Goal: Information Seeking & Learning: Learn about a topic

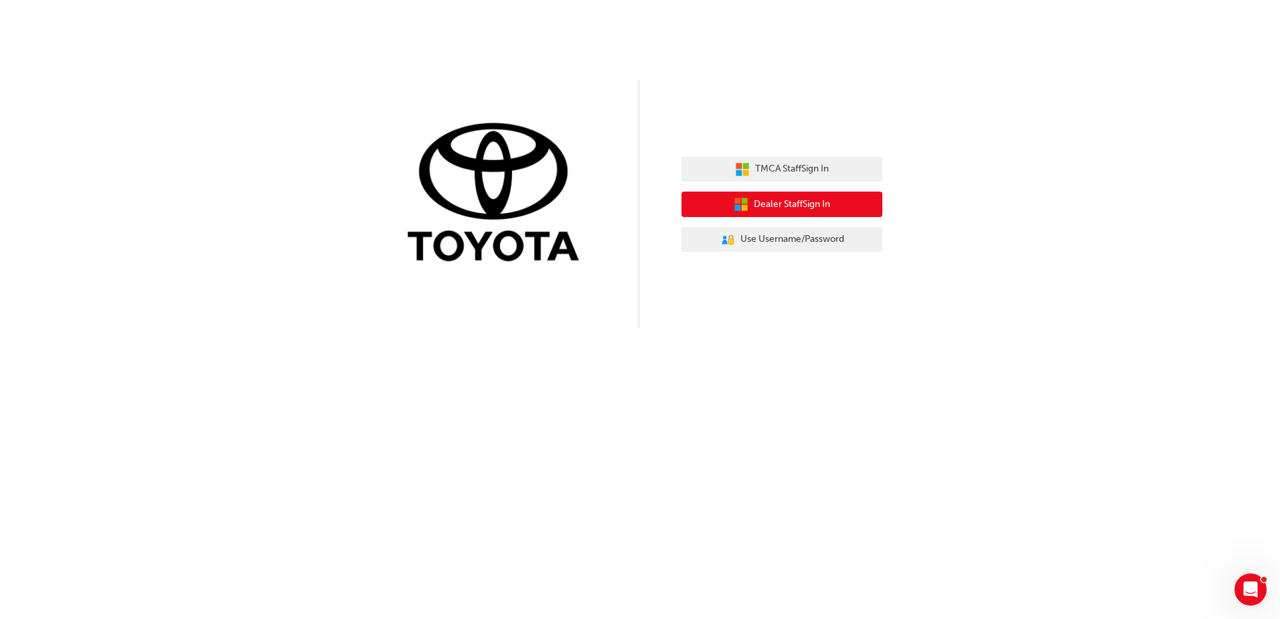
click at [770, 209] on span "Dealer Staff Sign In" at bounding box center [792, 204] width 76 height 15
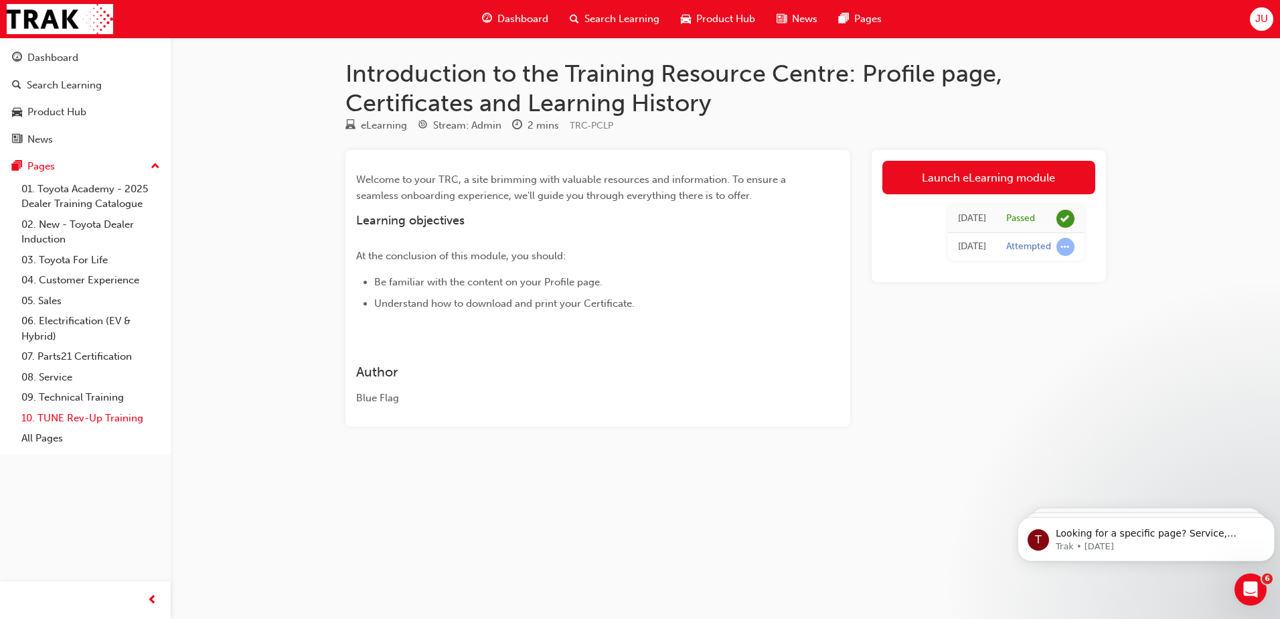
click at [73, 413] on link "10. TUNE Rev-Up Training" at bounding box center [90, 418] width 149 height 21
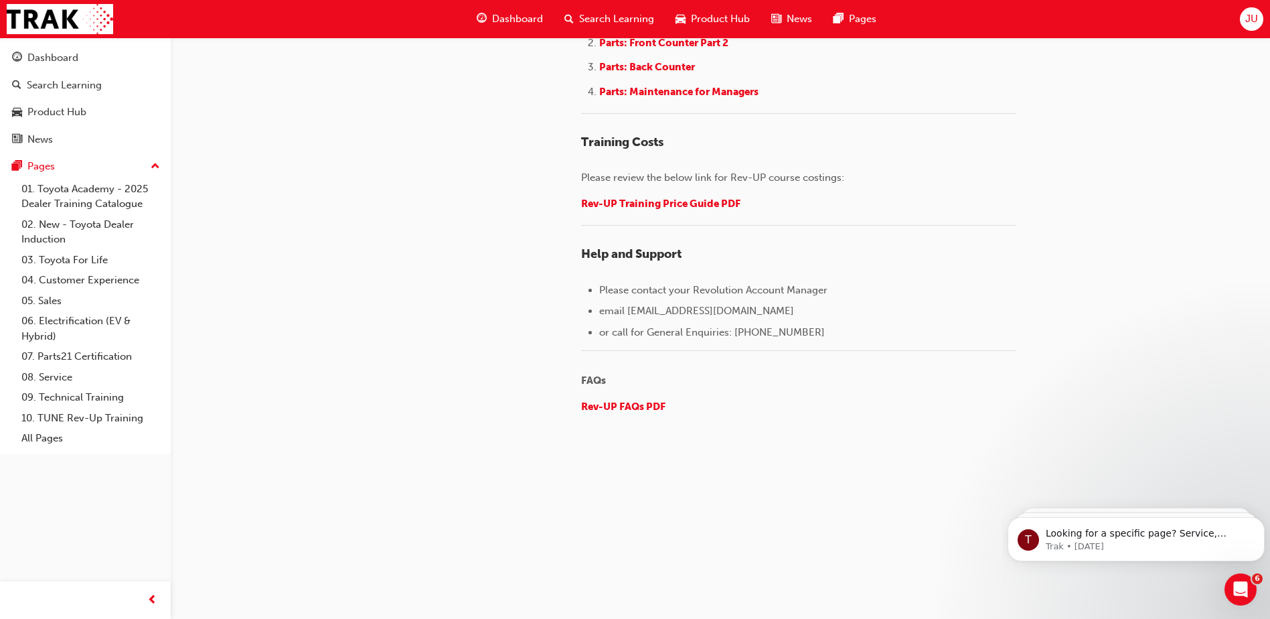
scroll to position [2057, 0]
